Goal: Book appointment/travel/reservation

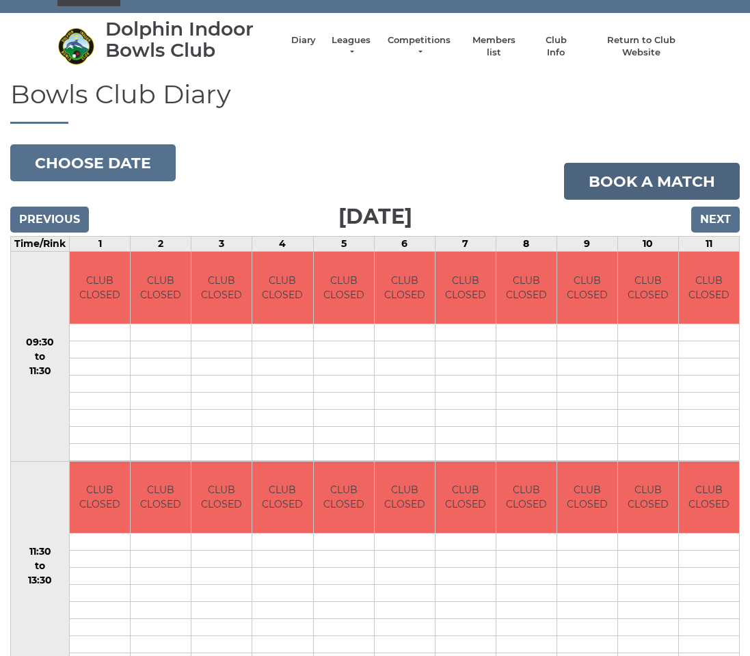
scroll to position [22, 0]
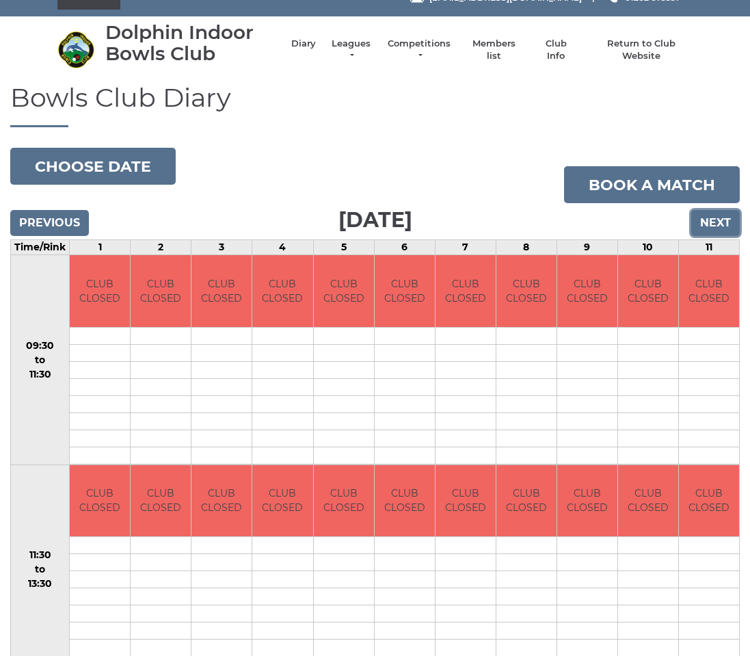
click at [708, 222] on input "Next" at bounding box center [715, 223] width 49 height 26
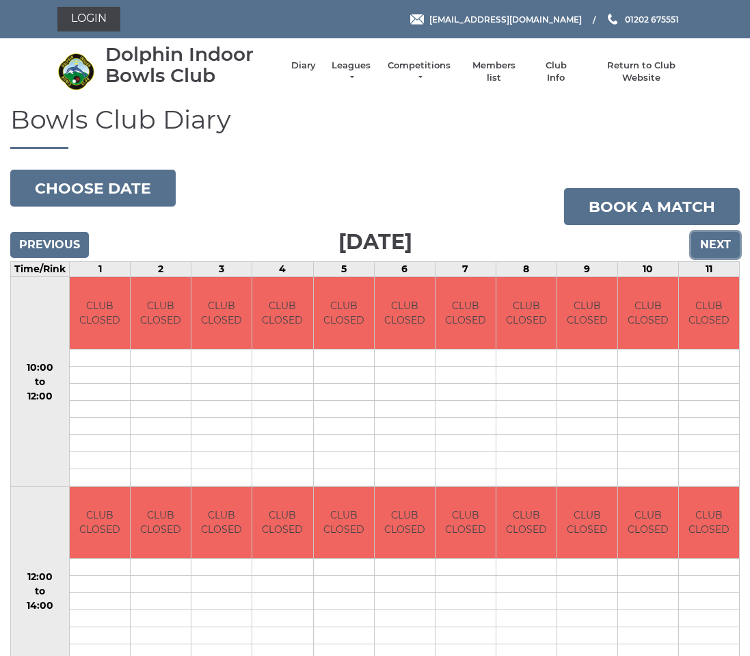
click at [714, 244] on input "Next" at bounding box center [715, 245] width 49 height 26
